Goal: Task Accomplishment & Management: Complete application form

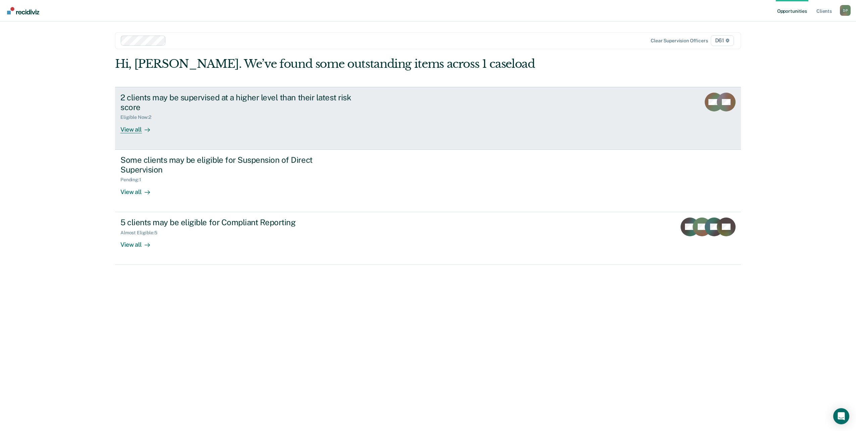
click at [323, 95] on div "2 clients may be supervised at a higher level than their latest risk score" at bounding box center [237, 102] width 235 height 19
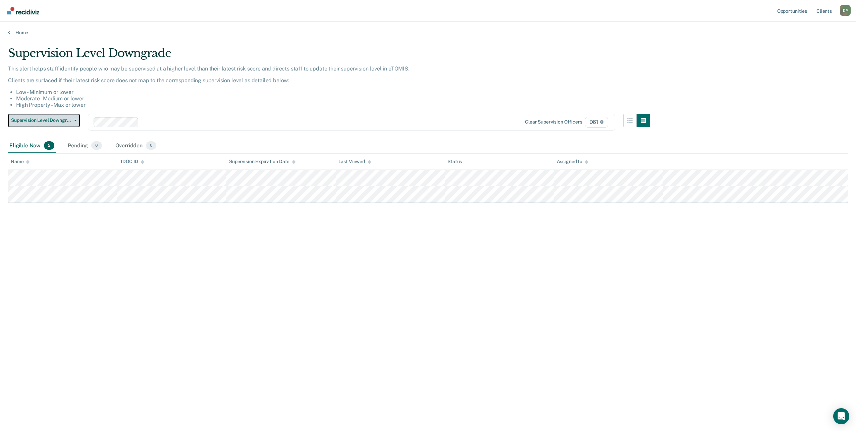
click at [68, 120] on span "Supervision Level Downgrade" at bounding box center [41, 120] width 60 height 6
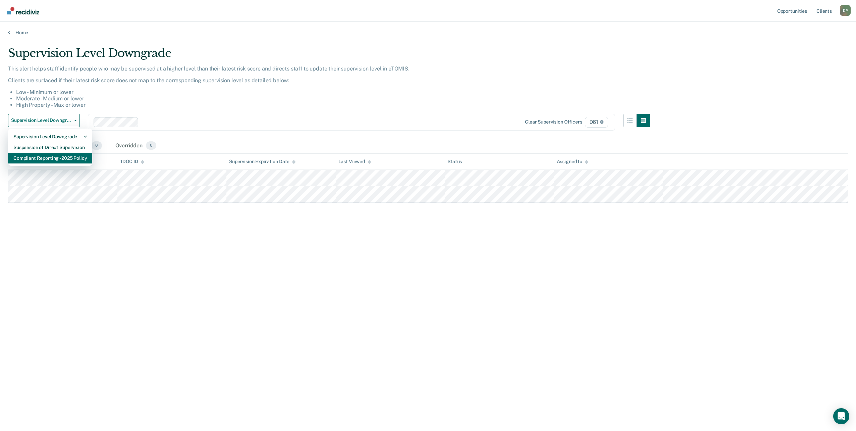
click at [76, 162] on div "Compliant Reporting - 2025 Policy" at bounding box center [49, 158] width 73 height 11
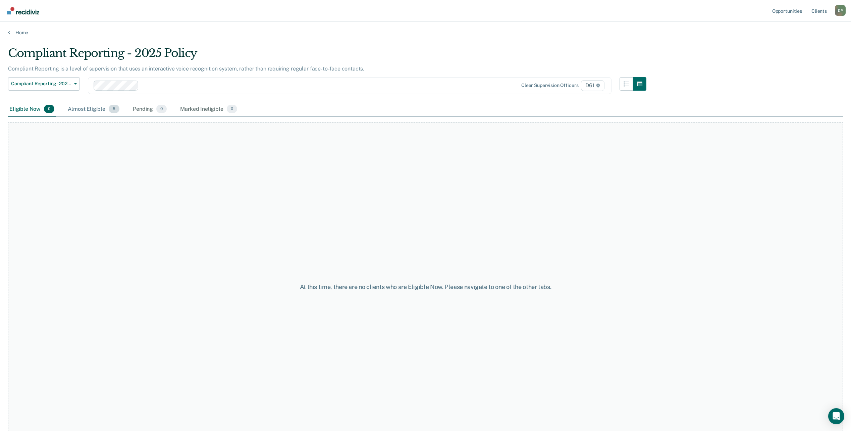
click at [95, 113] on div "Almost Eligible 5" at bounding box center [93, 109] width 54 height 15
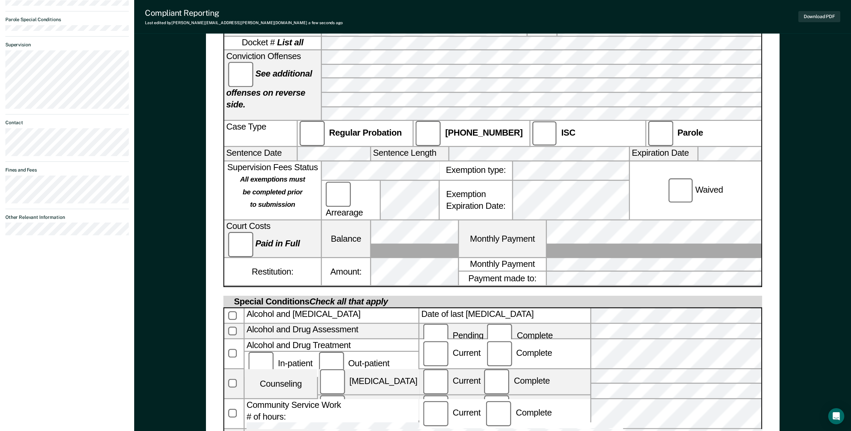
scroll to position [324, 0]
click at [828, 16] on button "Download PDF" at bounding box center [819, 16] width 42 height 11
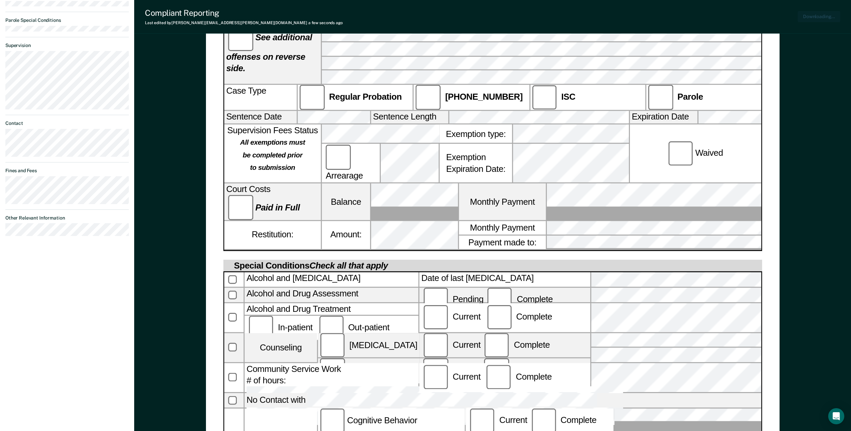
scroll to position [357, 0]
